Goal: Transaction & Acquisition: Obtain resource

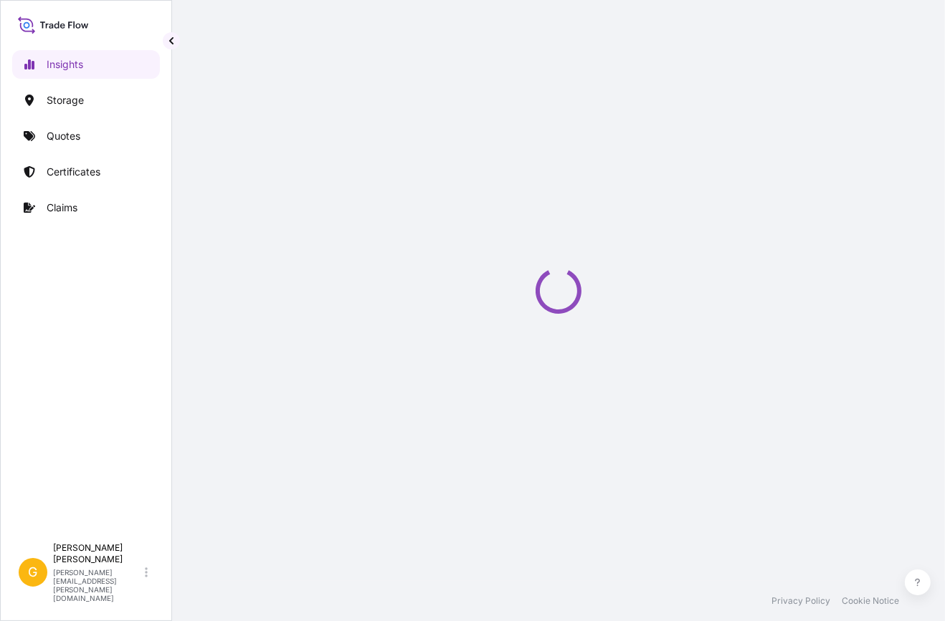
select select "2025"
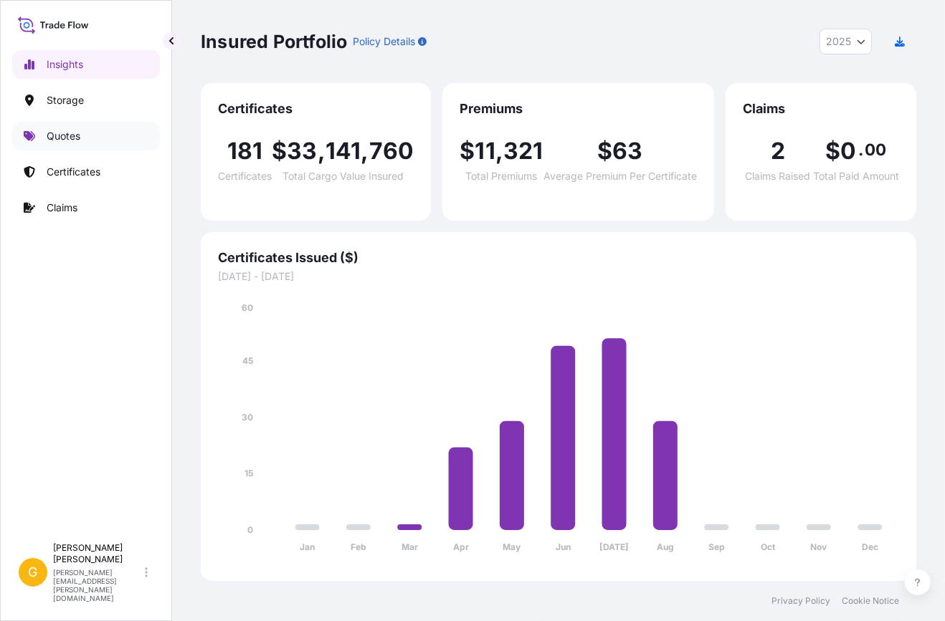
click at [80, 139] on p "Quotes" at bounding box center [64, 136] width 34 height 14
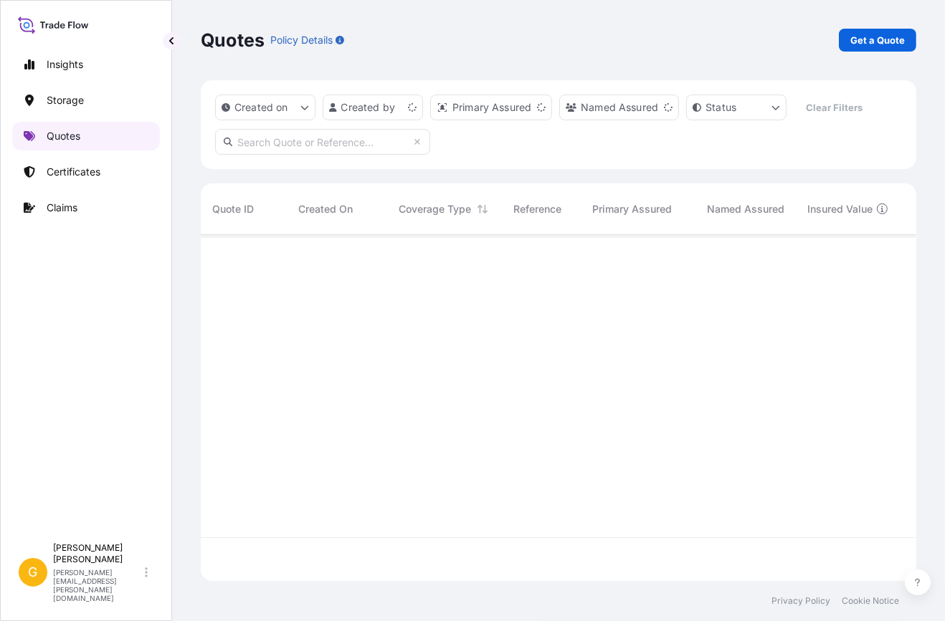
scroll to position [344, 705]
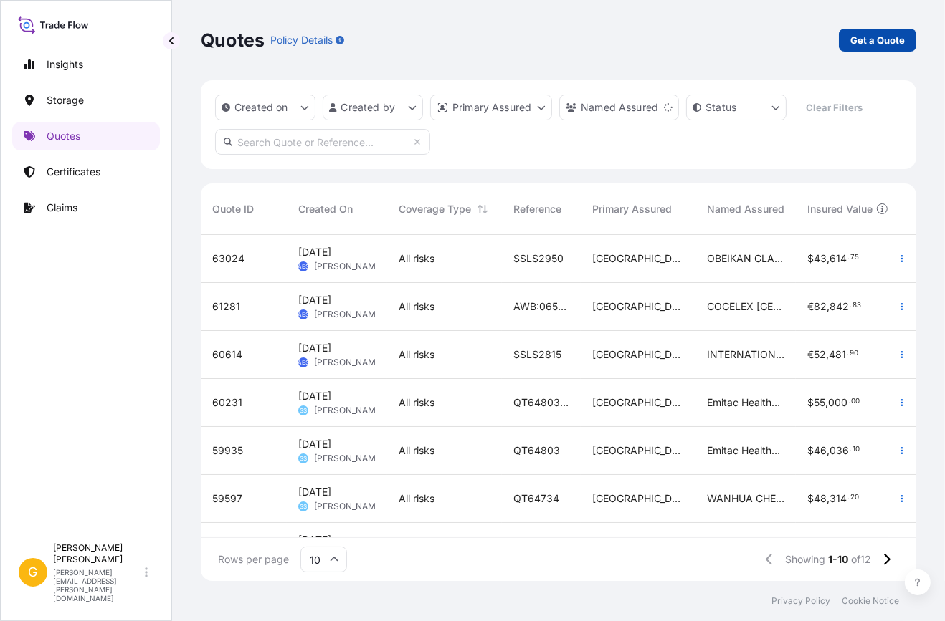
click at [872, 37] on p "Get a Quote" at bounding box center [877, 40] width 54 height 14
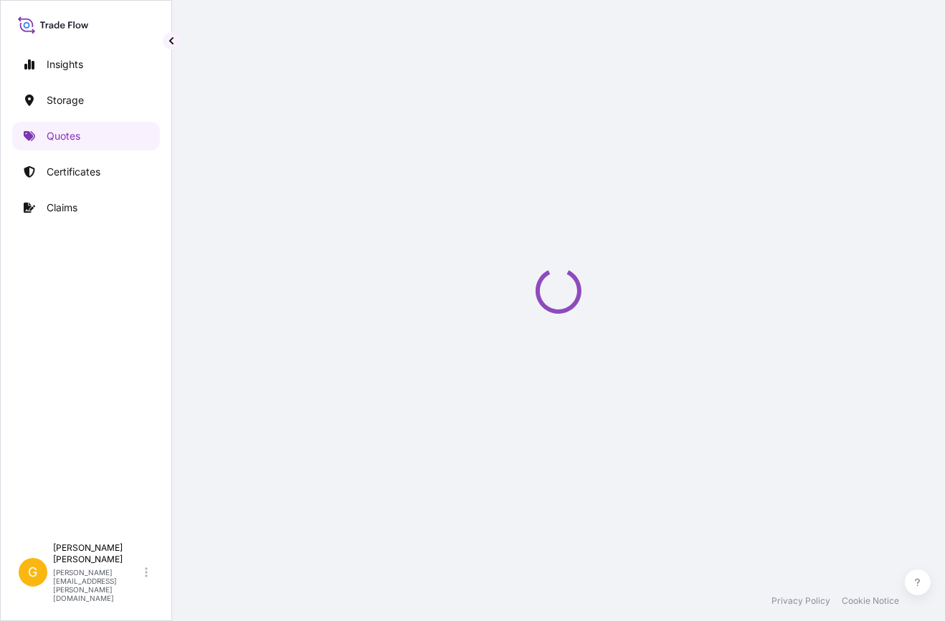
select select "Water"
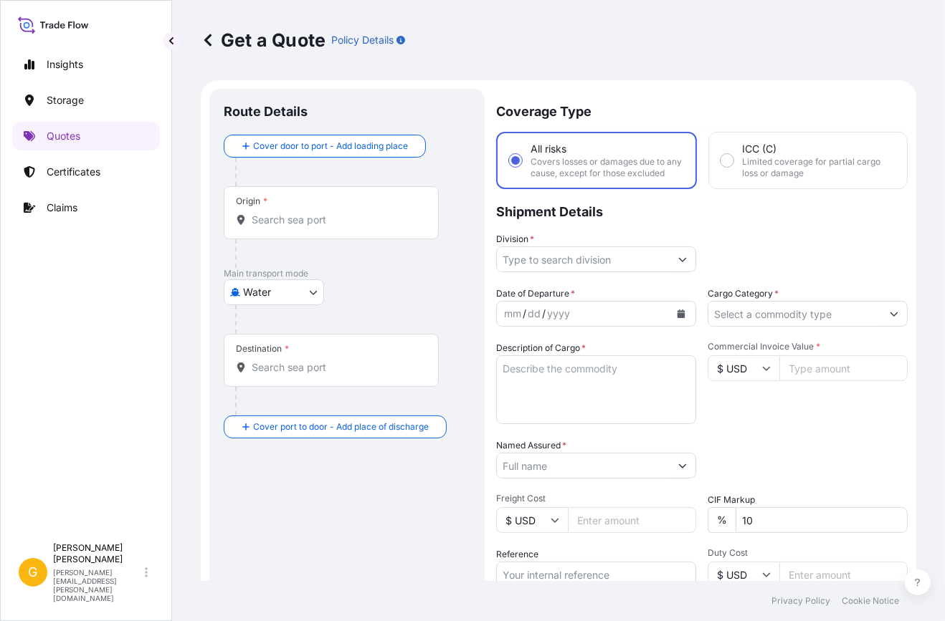
scroll to position [22, 0]
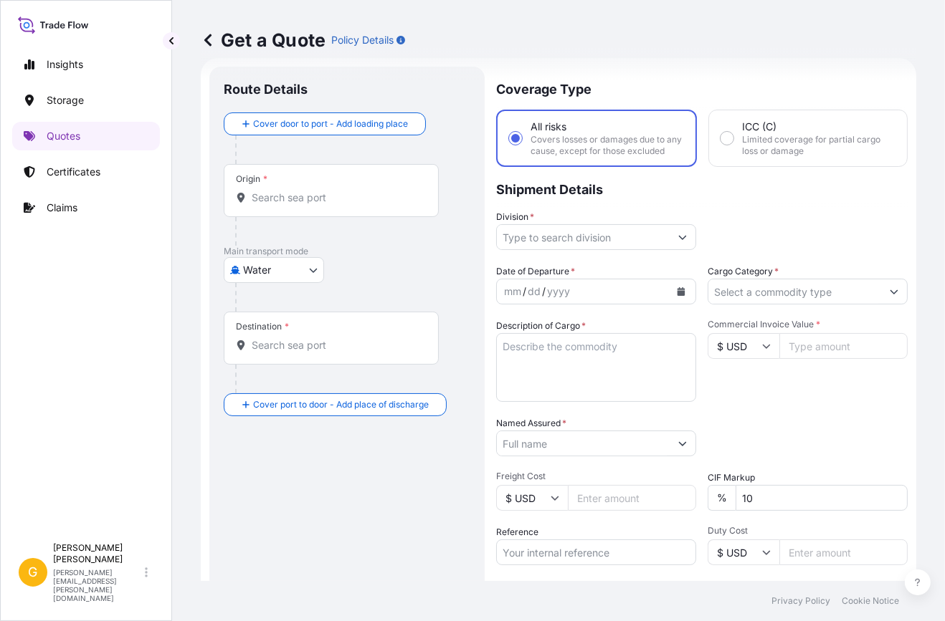
click at [277, 201] on input "Origin *" at bounding box center [336, 198] width 169 height 14
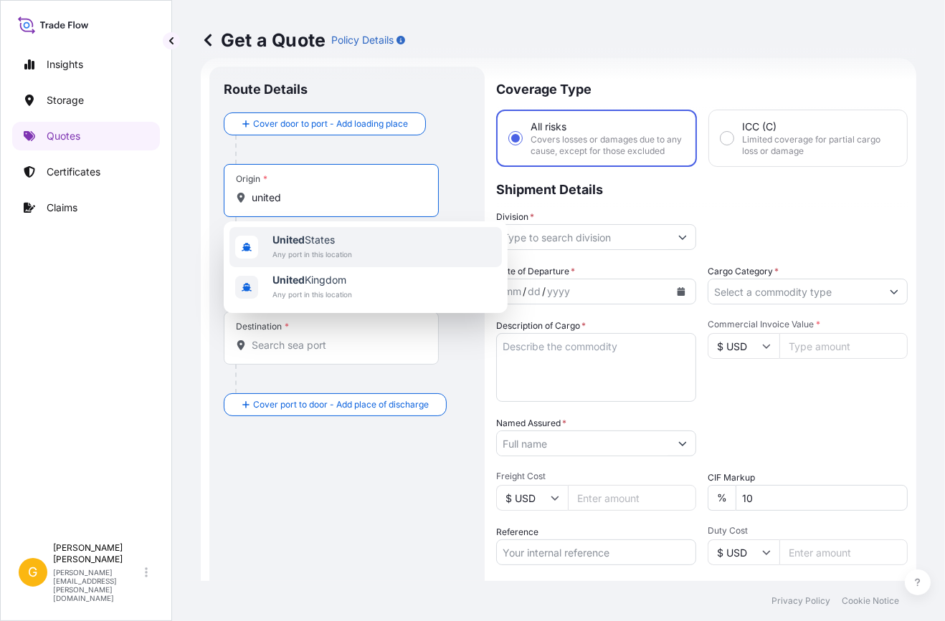
click at [346, 254] on span "Any port in this location" at bounding box center [312, 254] width 80 height 14
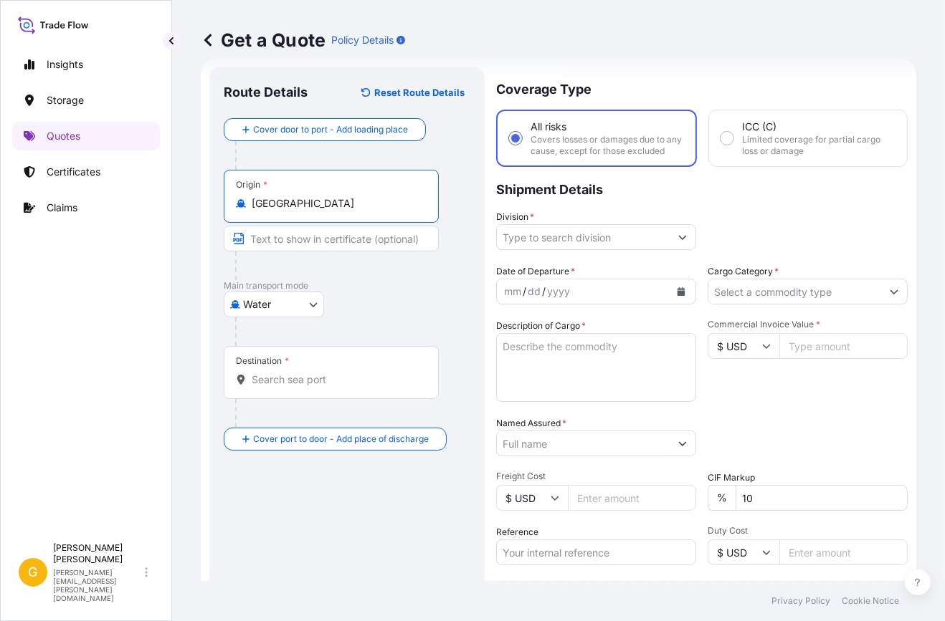
type input "[GEOGRAPHIC_DATA]"
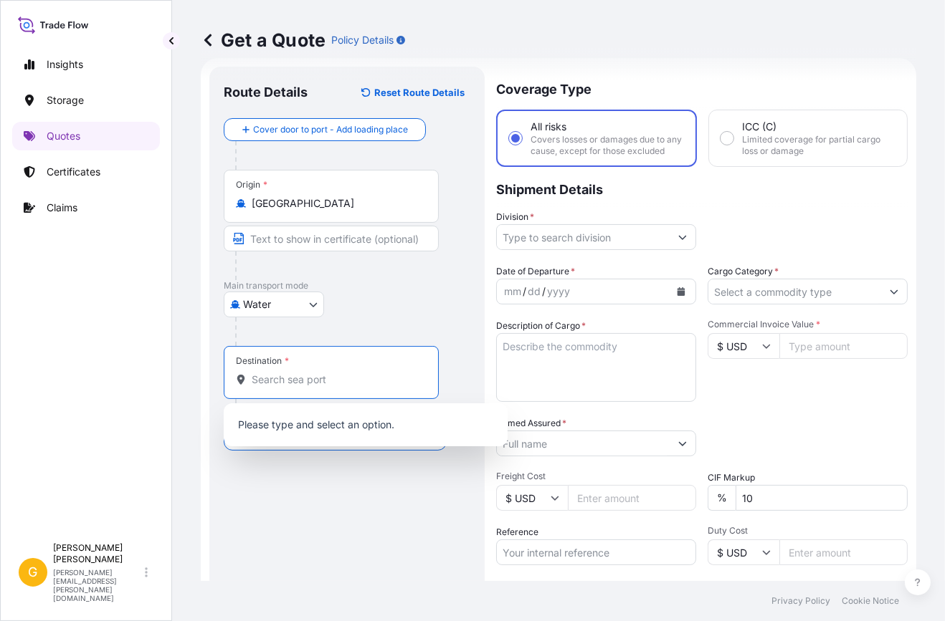
click at [302, 379] on input "Destination *" at bounding box center [336, 380] width 169 height 14
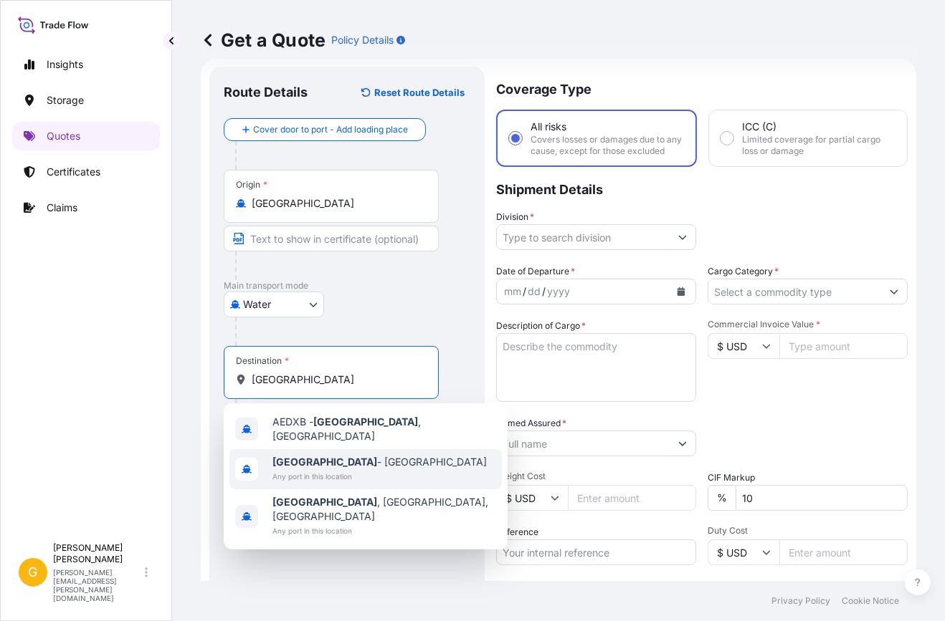
click at [316, 469] on span "Any port in this location" at bounding box center [379, 476] width 214 height 14
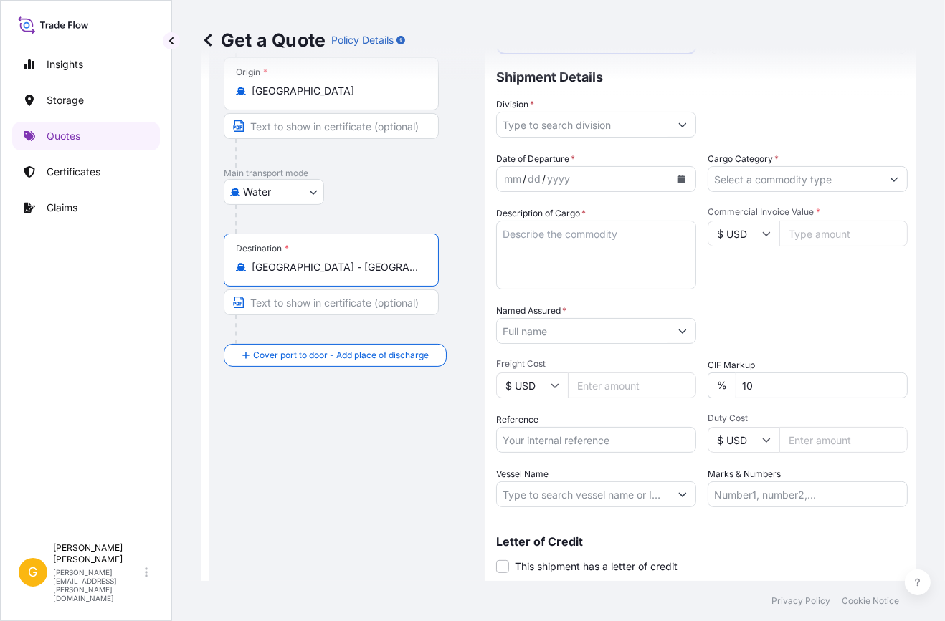
scroll to position [153, 0]
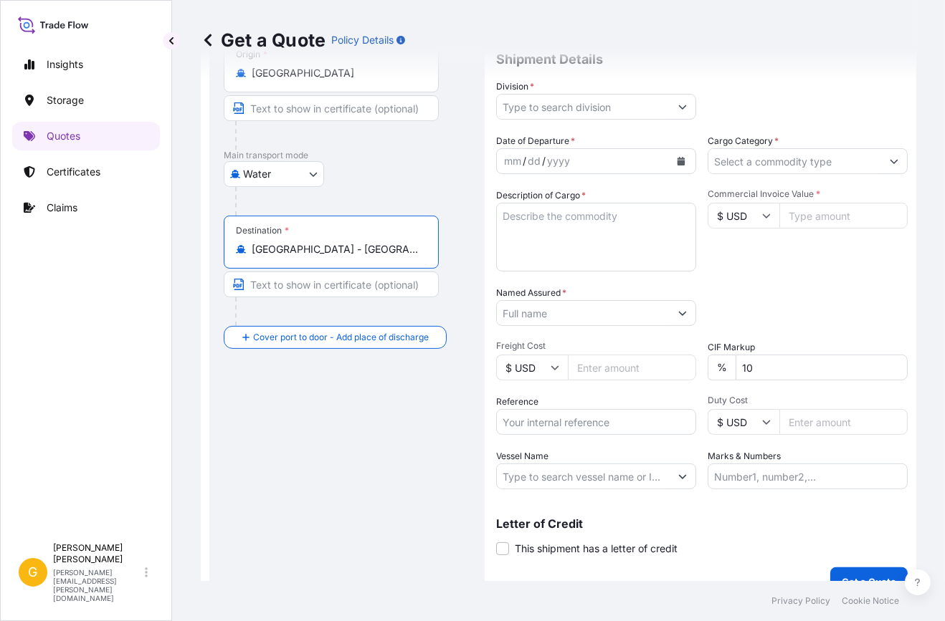
type input "[GEOGRAPHIC_DATA] - [GEOGRAPHIC_DATA]"
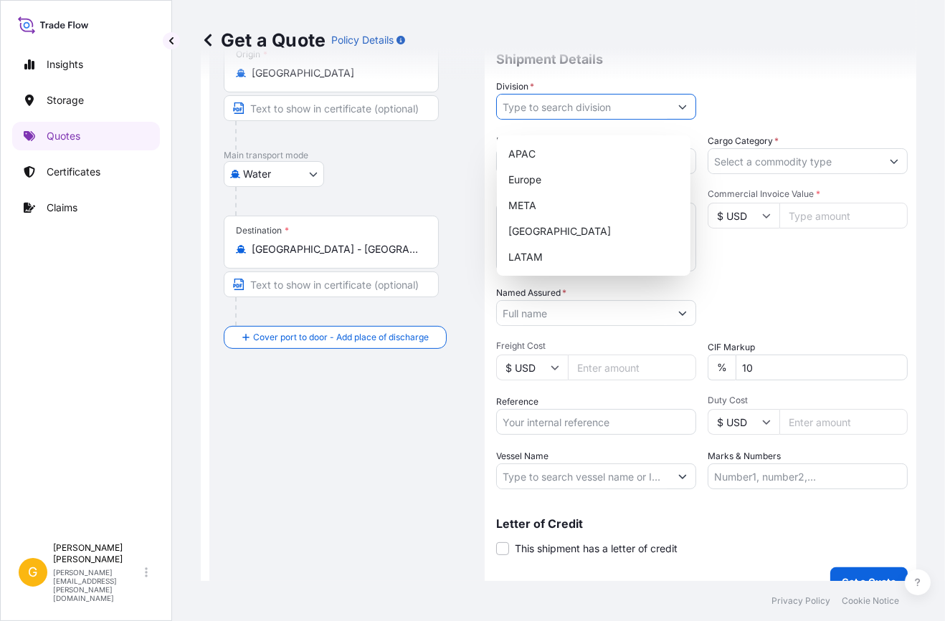
click at [538, 120] on input "Division *" at bounding box center [583, 107] width 173 height 26
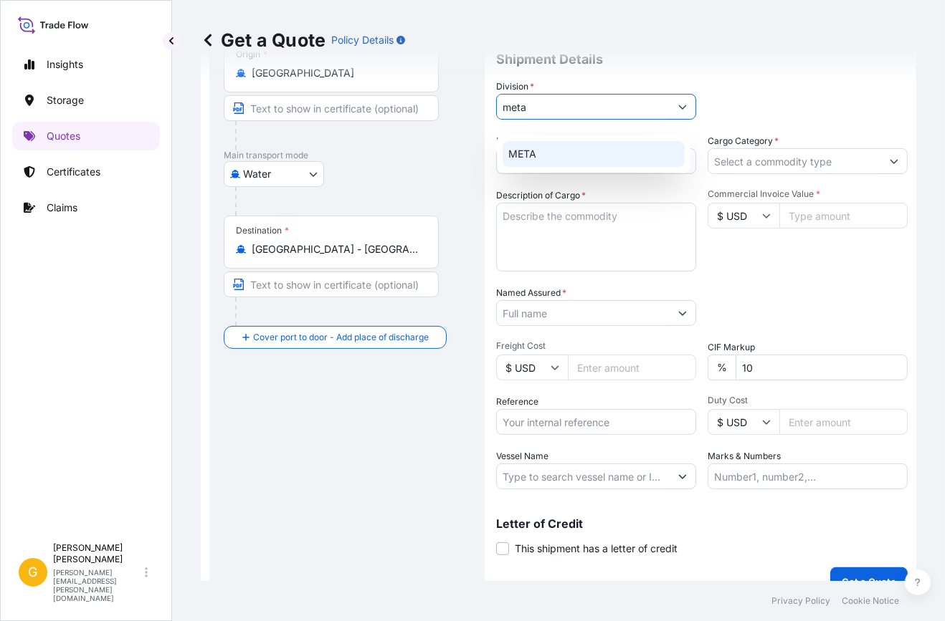
click at [533, 143] on div "META" at bounding box center [593, 154] width 182 height 26
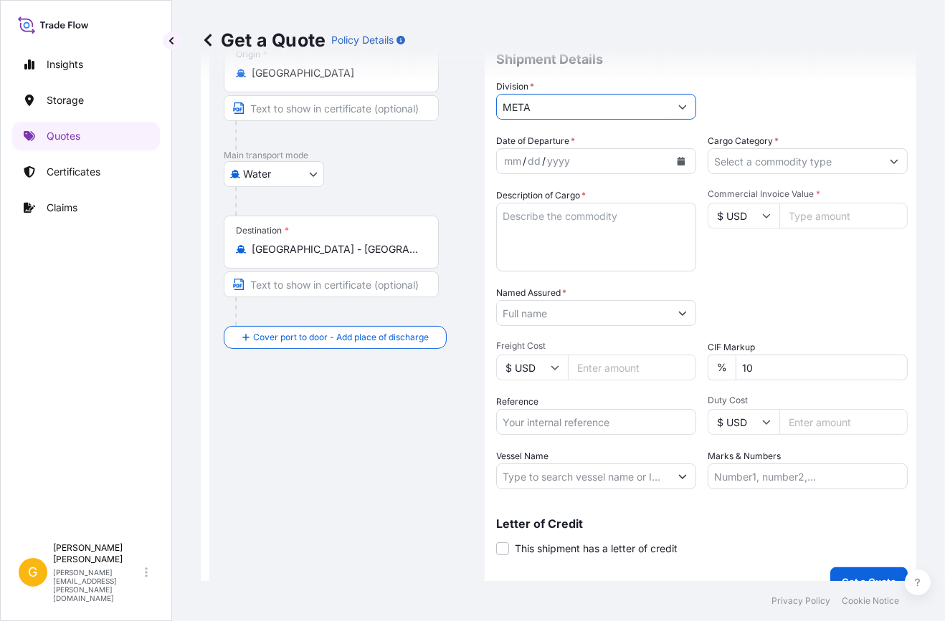
type input "META"
click at [750, 174] on input "Cargo Category *" at bounding box center [794, 161] width 173 height 26
click at [735, 172] on input "Cargo Category *" at bounding box center [794, 161] width 173 height 26
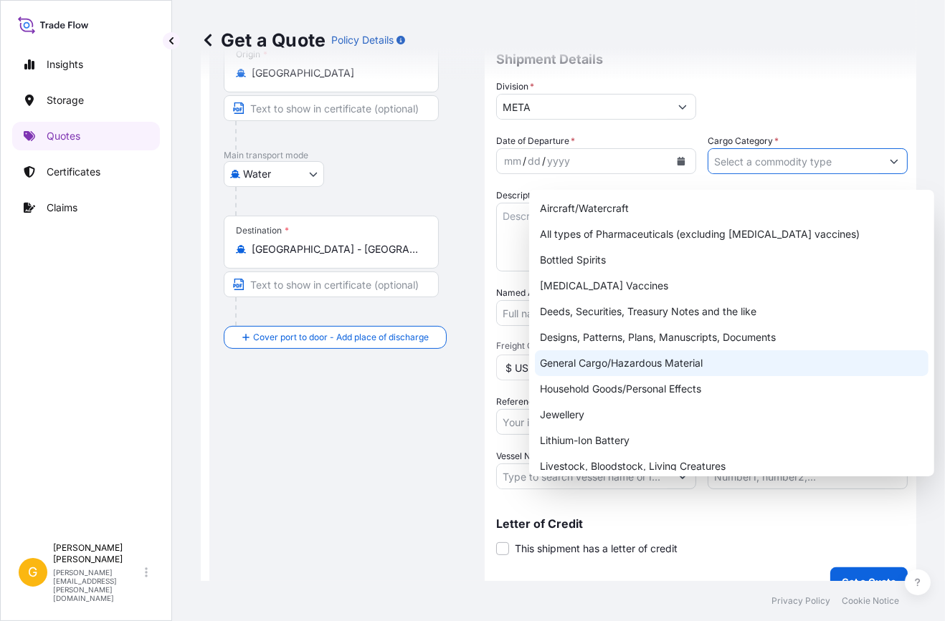
click at [618, 365] on div "General Cargo/Hazardous Material" at bounding box center [731, 363] width 393 height 26
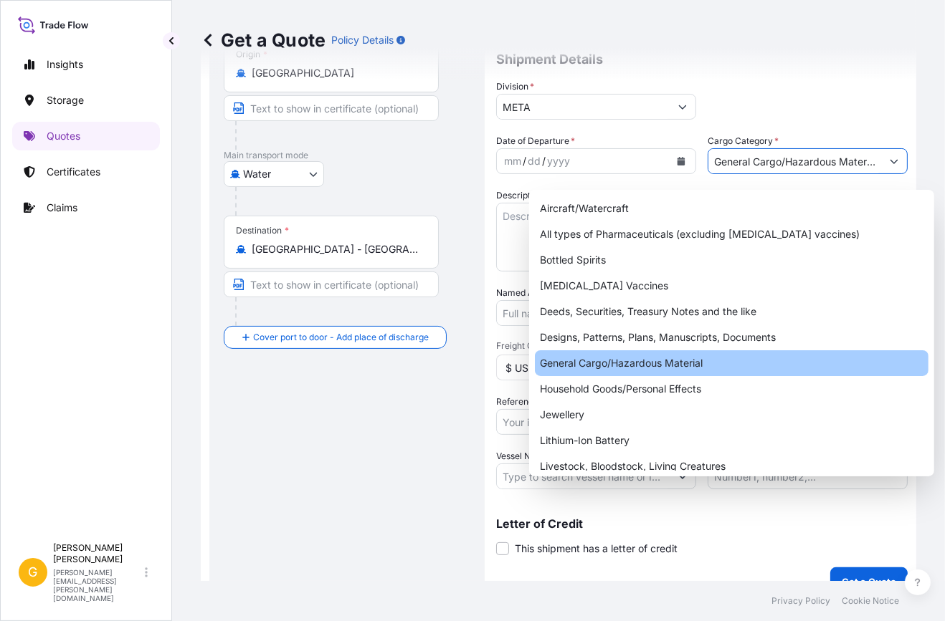
type input "General Cargo/Hazardous Material"
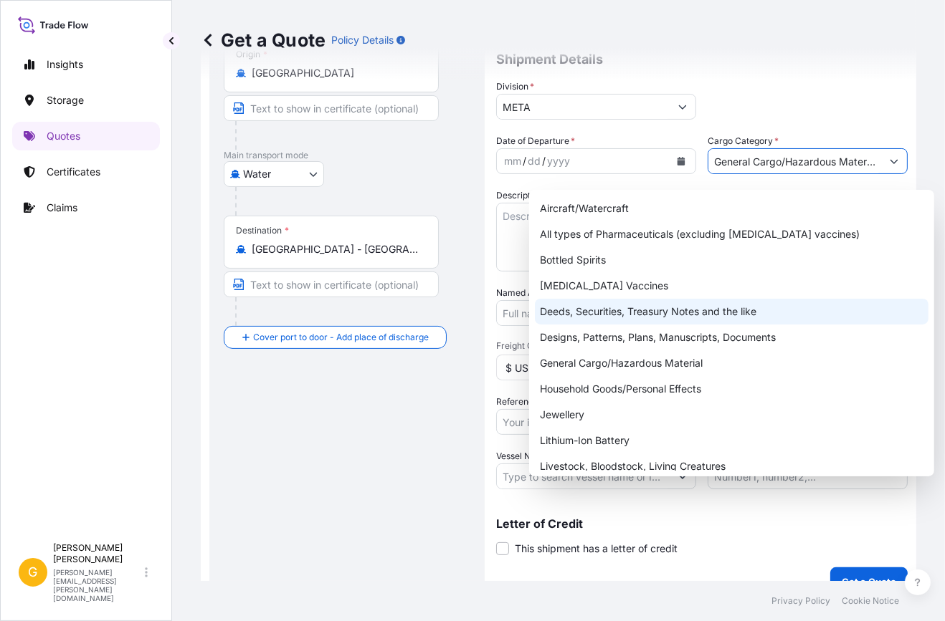
click at [677, 166] on icon "Calendar" at bounding box center [681, 161] width 9 height 9
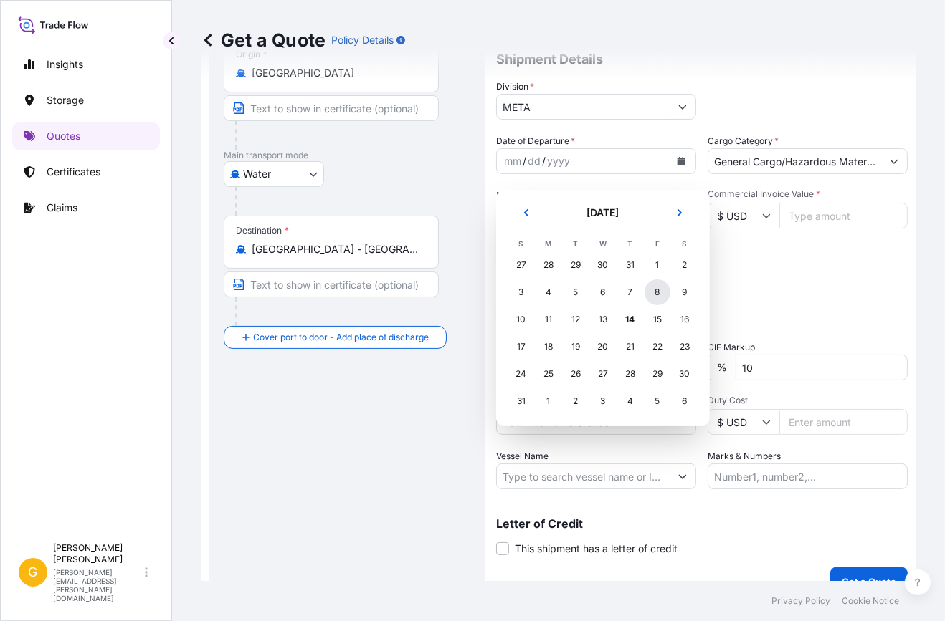
click at [656, 295] on div "8" at bounding box center [657, 292] width 26 height 26
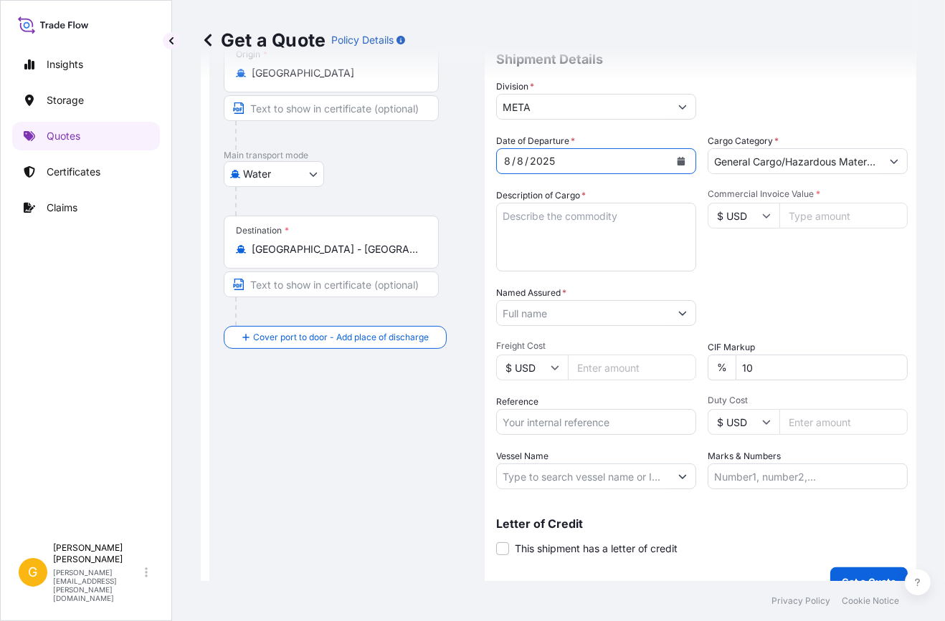
click at [677, 166] on icon "Calendar" at bounding box center [681, 161] width 8 height 9
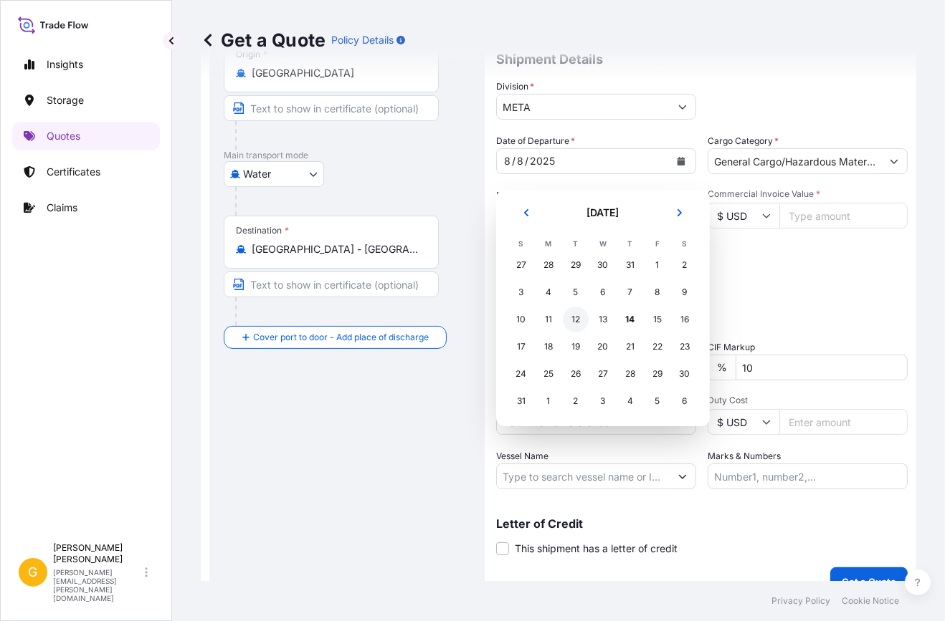
click at [578, 320] on div "12" at bounding box center [576, 320] width 26 height 26
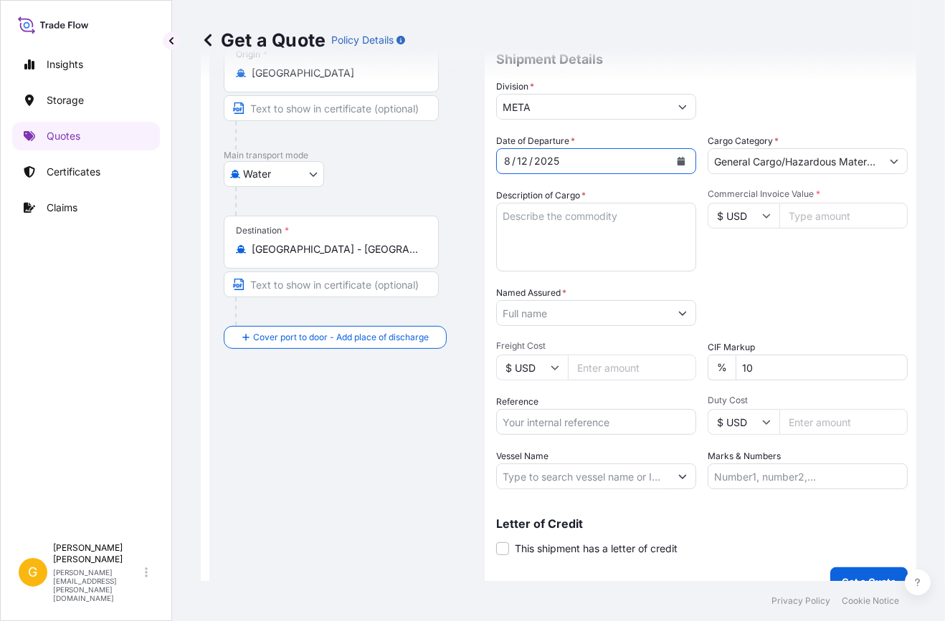
click at [561, 236] on textarea "Description of Cargo *" at bounding box center [596, 237] width 200 height 69
click at [549, 253] on textarea "Description of Cargo *" at bounding box center [596, 237] width 200 height 69
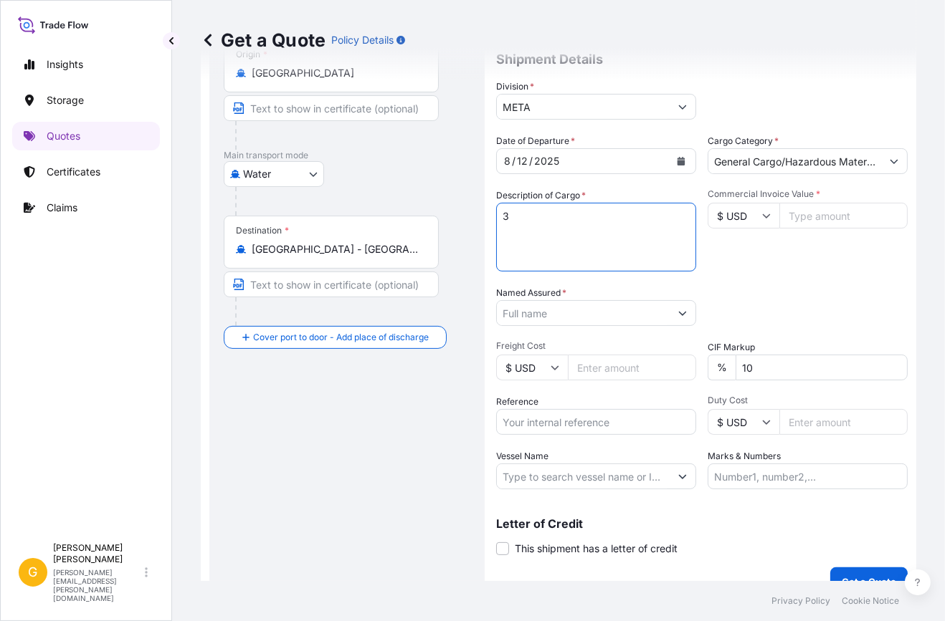
type textarea "3"
paste textarea "PETRONAS A SYN PAO 150,"
click at [579, 256] on textarea "3 PALLETS STC:PETRONAS A SYN PAO 150," at bounding box center [596, 237] width 200 height 69
drag, startPoint x: 580, startPoint y: 224, endPoint x: 603, endPoint y: 277, distance: 57.8
click at [602, 272] on textarea "3 PALLETS STC:PETRONAS A SYN PAO 150" at bounding box center [596, 237] width 200 height 69
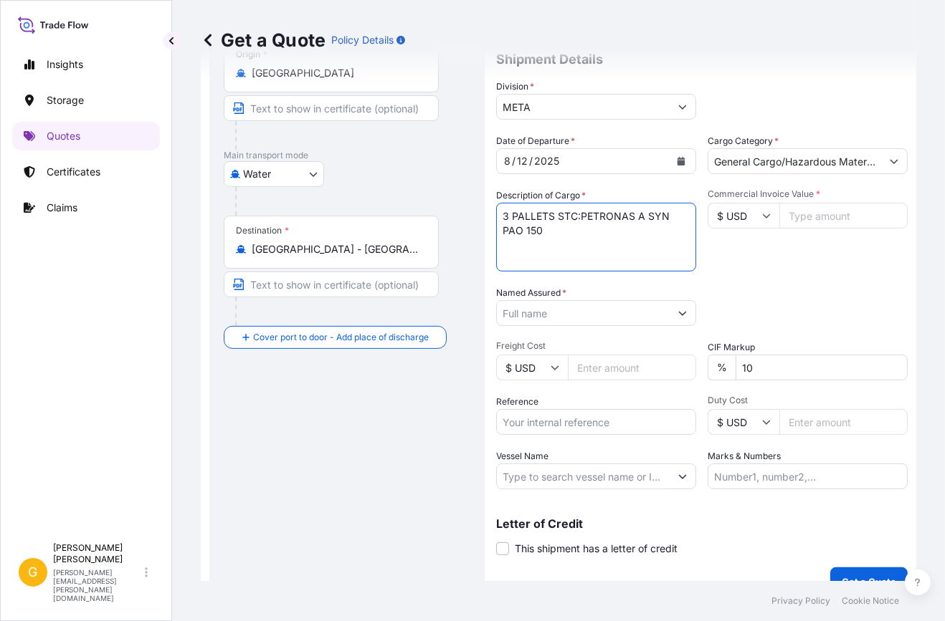
paste textarea ", GRN PETRONAS DRM"
type textarea "3 PALLETS STC:PETRONAS A SYN PAO 150, GRN PETRONAS DRM"
click at [826, 228] on input "Commercial Invoice Value *" at bounding box center [843, 216] width 128 height 26
paste input "13.9"
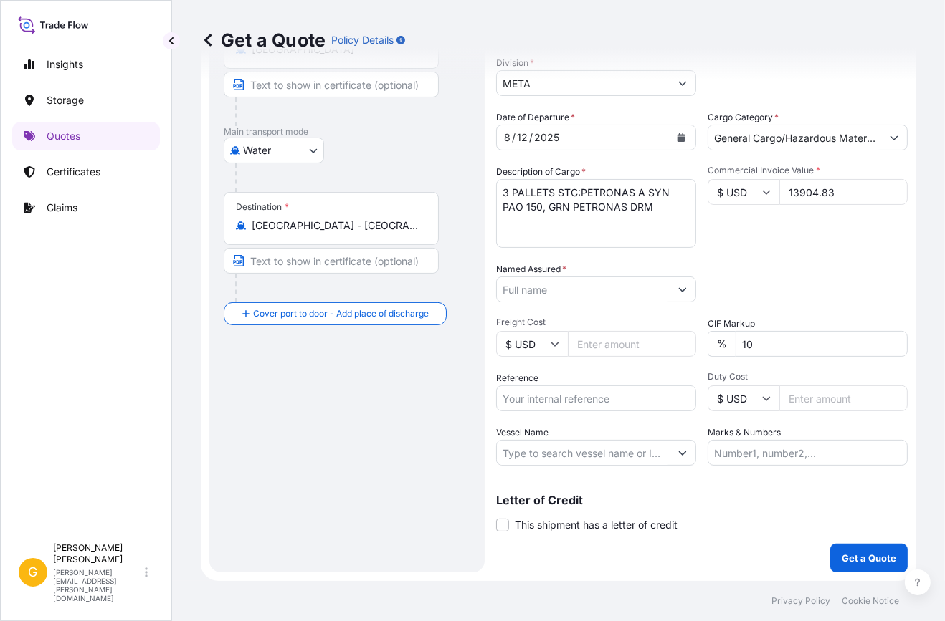
type input "13904.83"
click at [565, 285] on input "Named Assured *" at bounding box center [583, 290] width 173 height 26
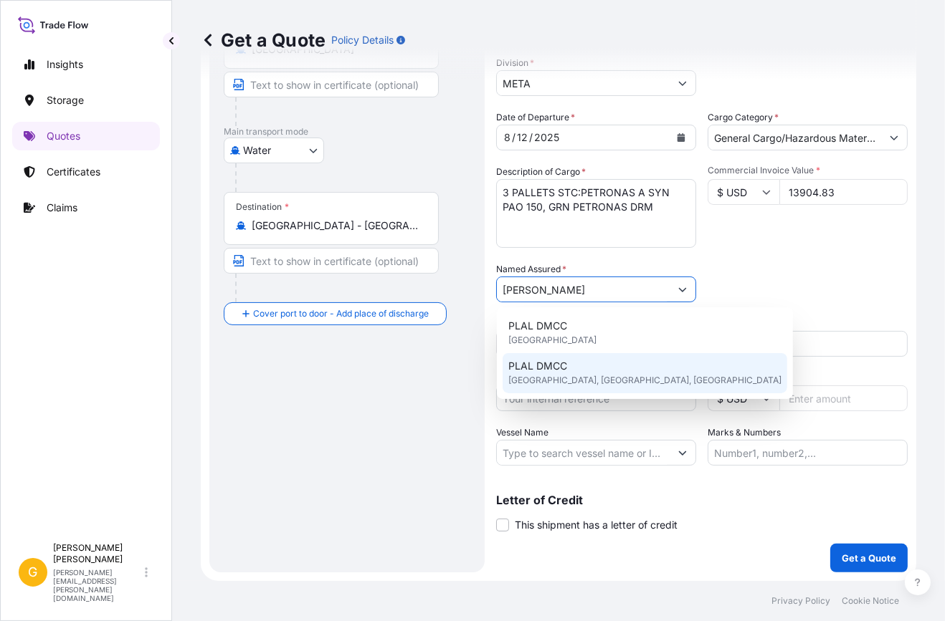
click at [584, 363] on div "PLAL DMCC [GEOGRAPHIC_DATA], [GEOGRAPHIC_DATA], [GEOGRAPHIC_DATA]" at bounding box center [644, 373] width 285 height 40
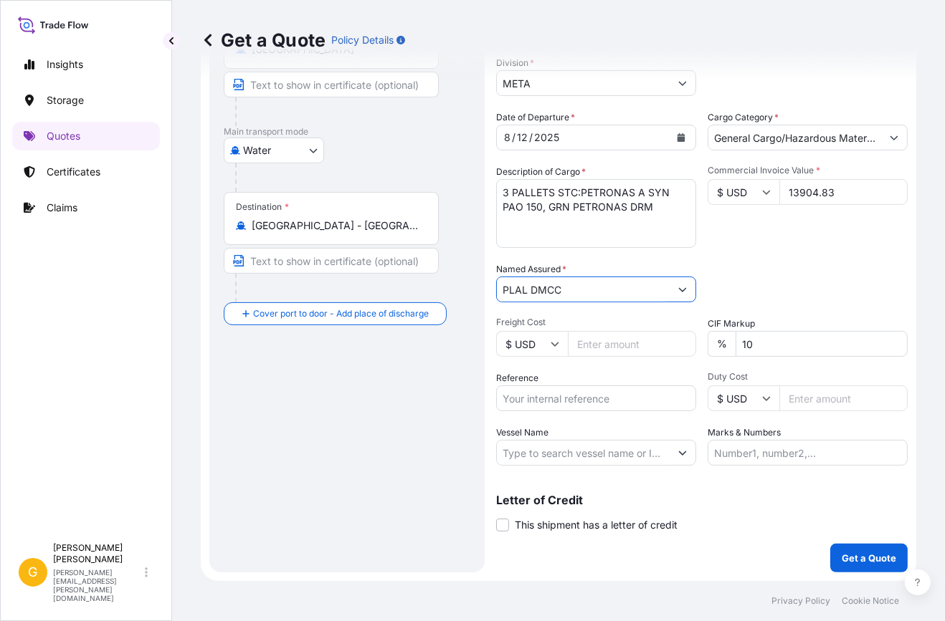
type input "PLAL DMCC"
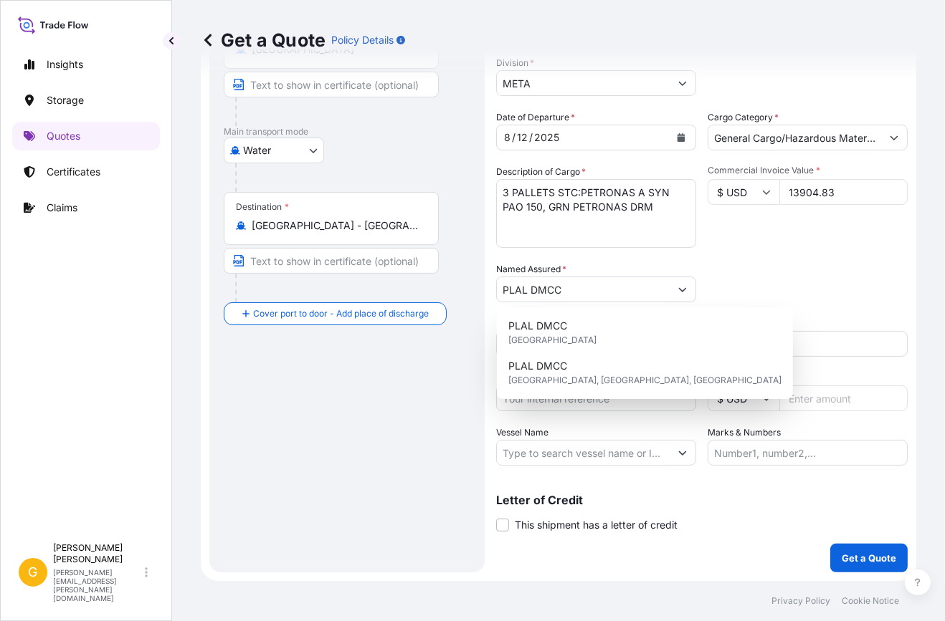
click at [840, 294] on div "Packing Category Type to search a container mode Please select a primary mode o…" at bounding box center [807, 282] width 200 height 40
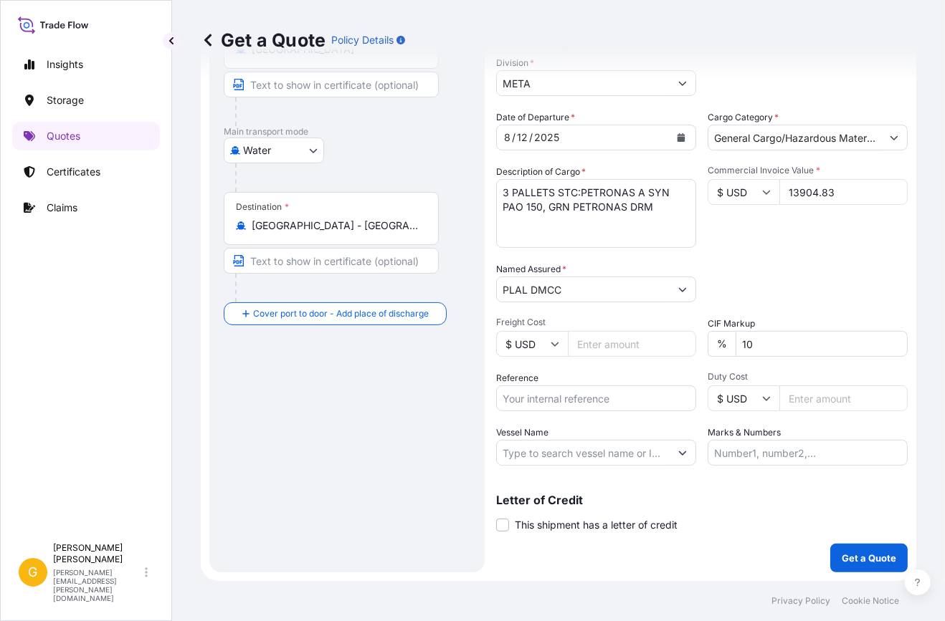
click at [578, 393] on input "Reference" at bounding box center [596, 399] width 200 height 26
paste input "700414067"
type input "700414067"
click at [869, 550] on button "Get a Quote" at bounding box center [868, 558] width 77 height 29
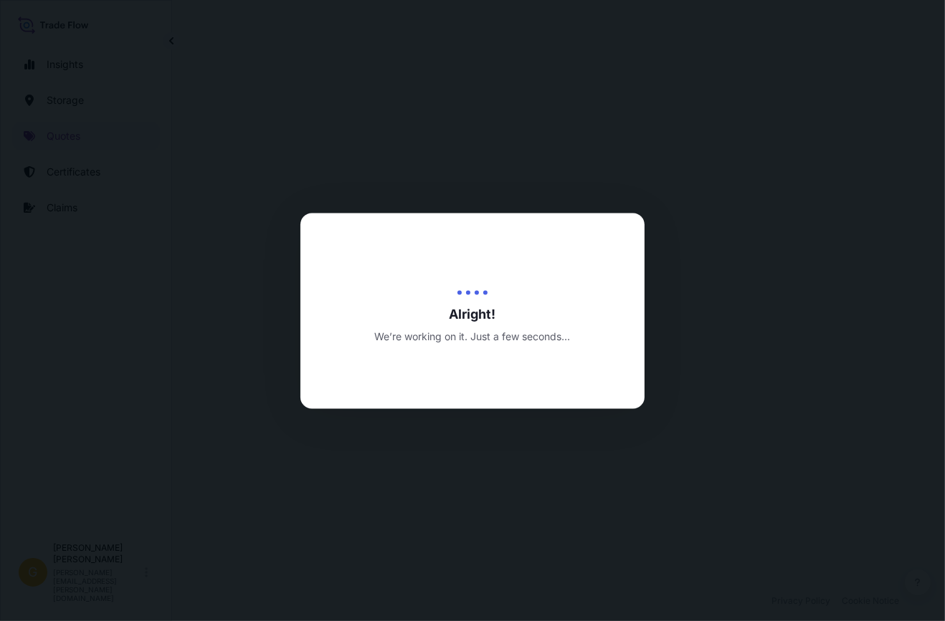
select select "Water"
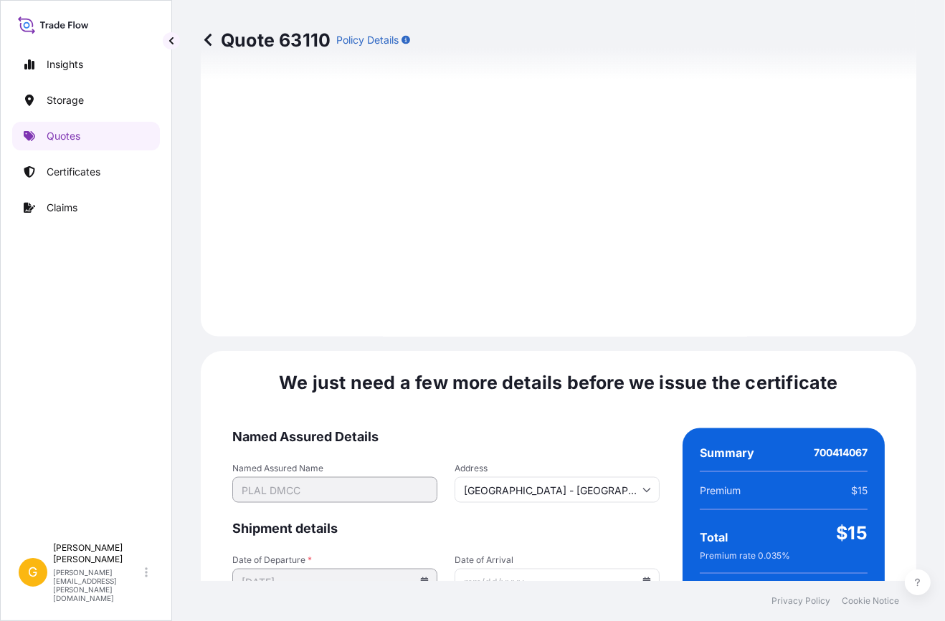
scroll to position [2153, 0]
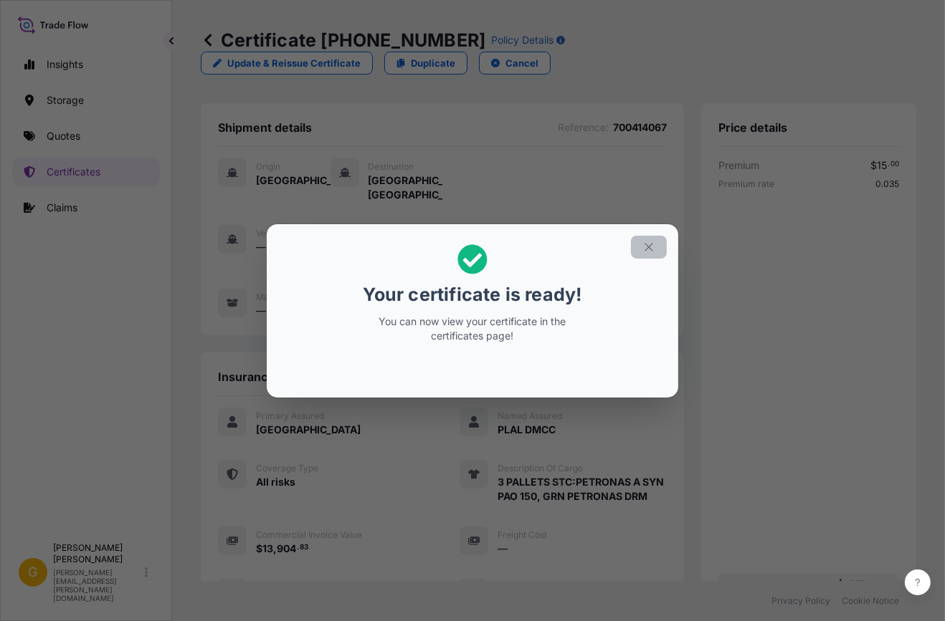
click at [645, 239] on button "button" at bounding box center [649, 247] width 36 height 23
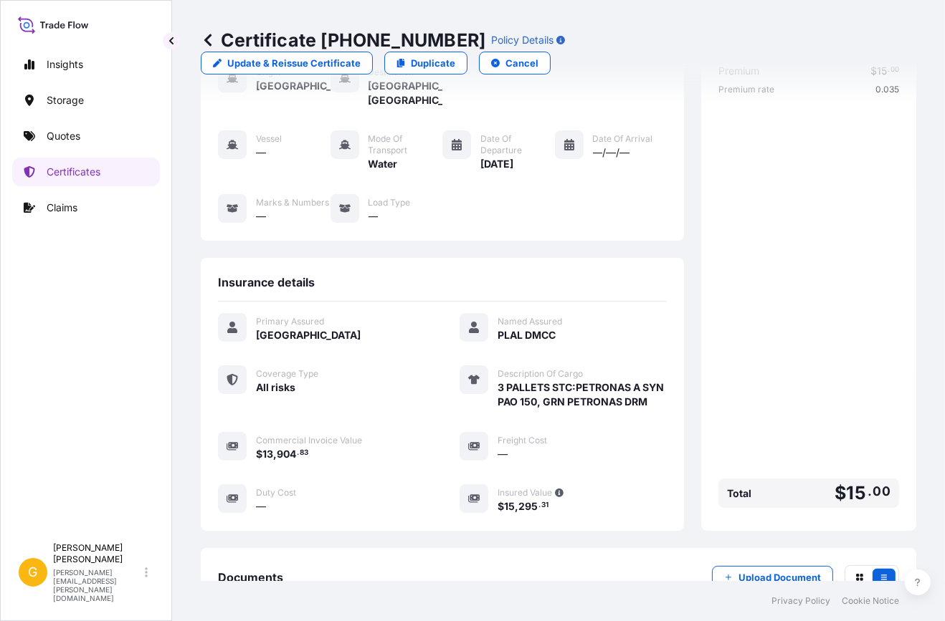
scroll to position [287, 0]
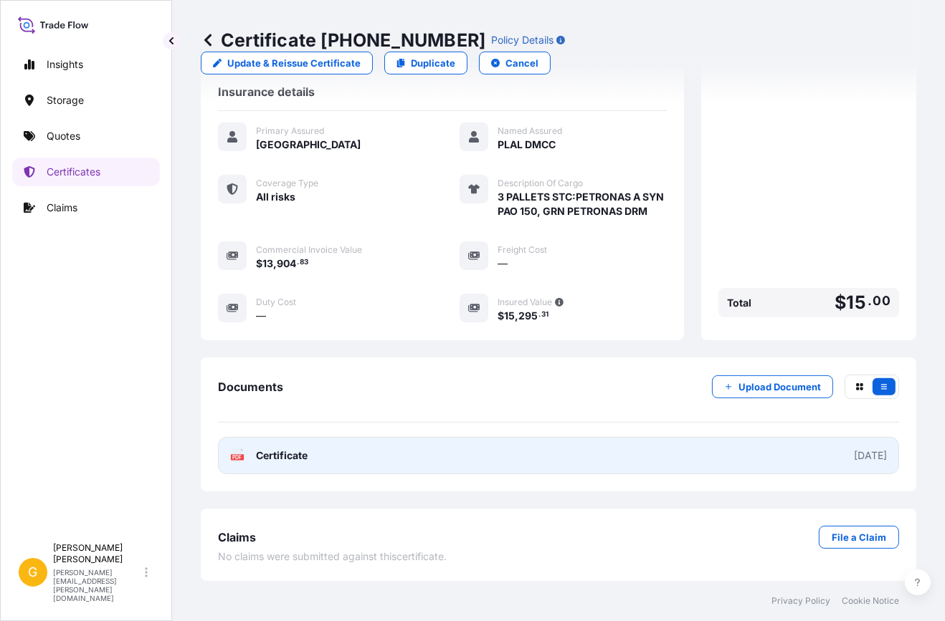
click at [444, 469] on link "PDF Certificate [DATE]" at bounding box center [558, 455] width 681 height 37
